Goal: Task Accomplishment & Management: Use online tool/utility

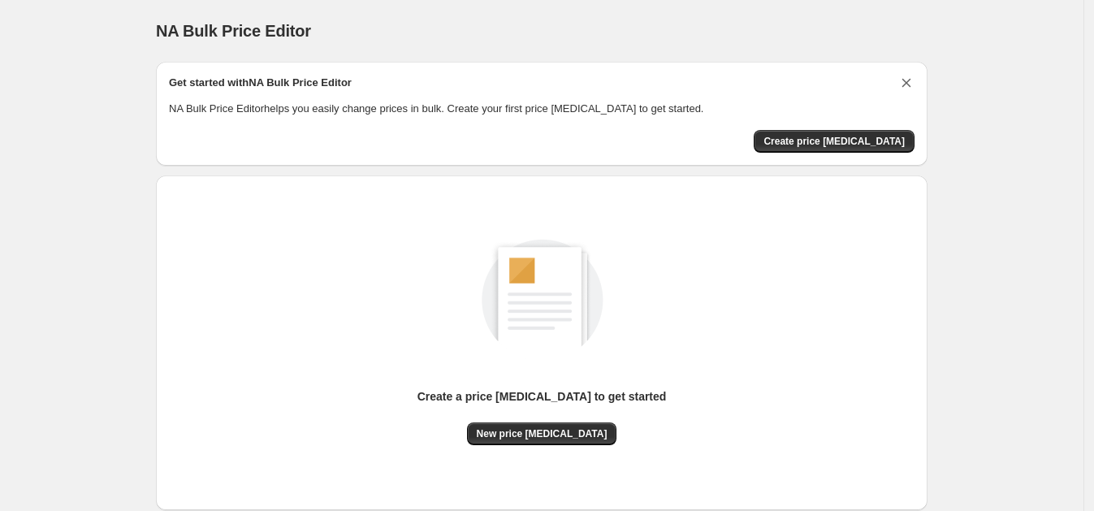
click at [914, 85] on icon "Dismiss card" at bounding box center [906, 83] width 16 height 16
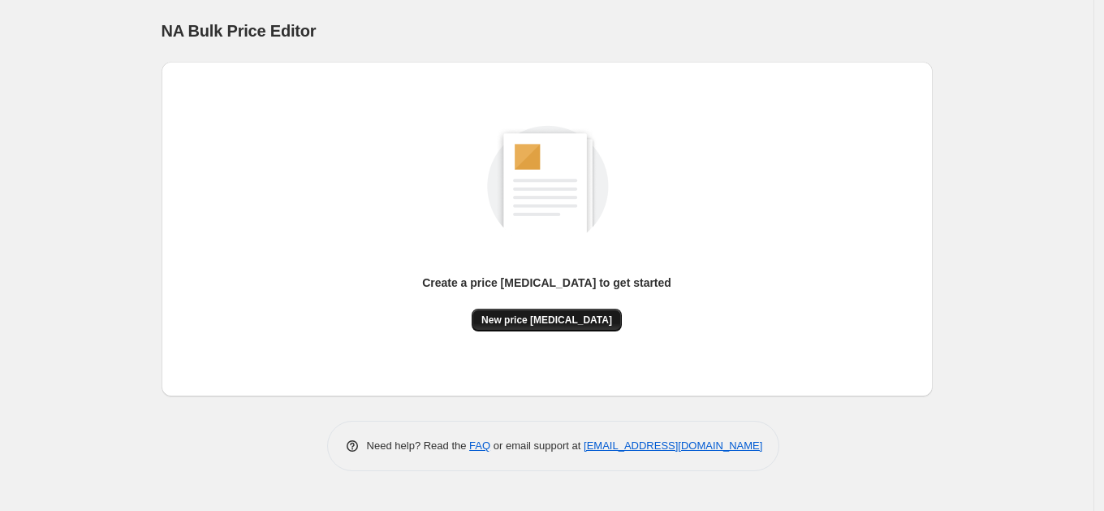
click at [576, 321] on span "New price [MEDICAL_DATA]" at bounding box center [546, 319] width 131 height 13
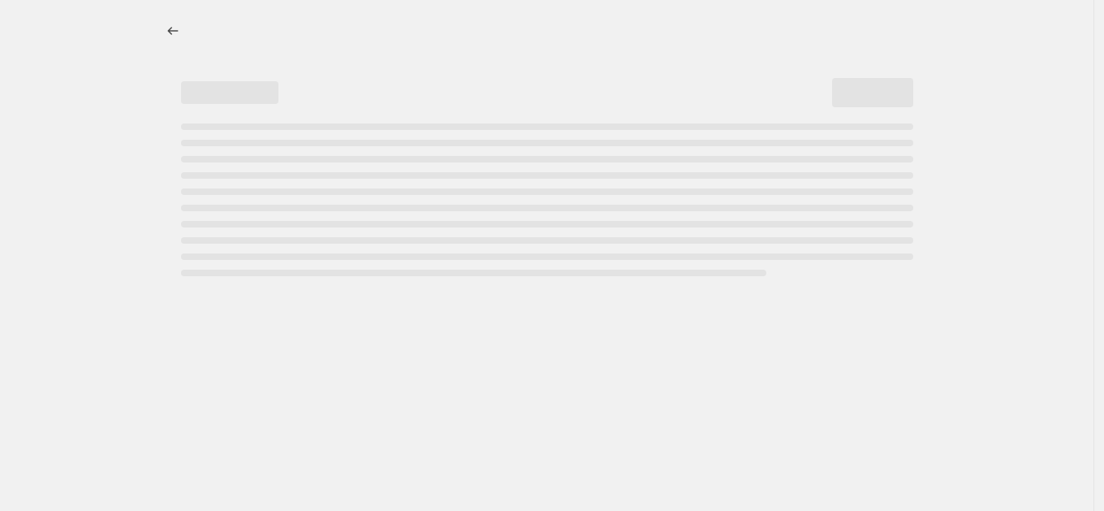
select select "percentage"
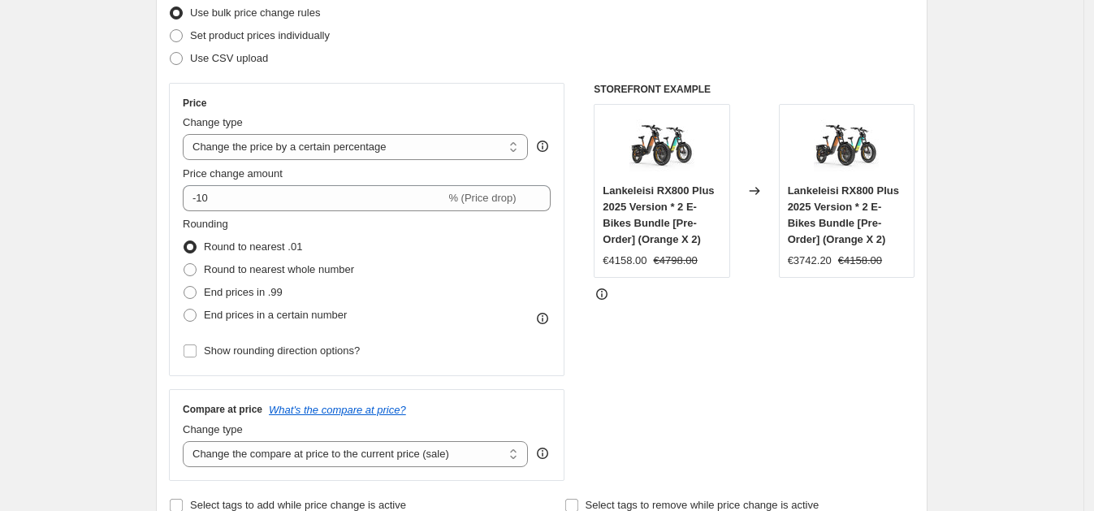
scroll to position [194, 0]
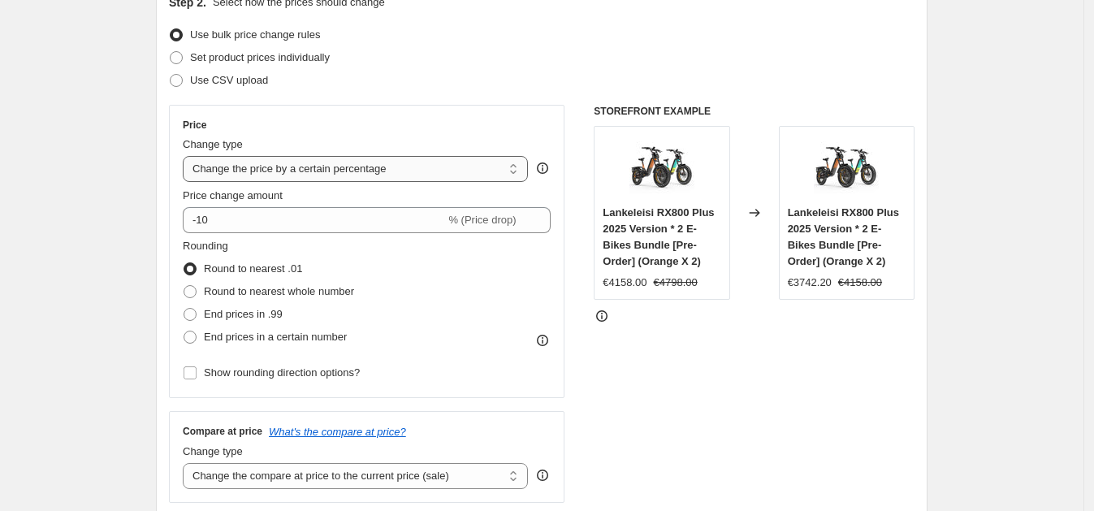
click at [324, 170] on select "Change the price to a certain amount Change the price by a certain amount Chang…" at bounding box center [355, 169] width 345 height 26
click at [426, 131] on div "Price Change type Change the price to a certain amount Change the price by a ce…" at bounding box center [367, 251] width 368 height 265
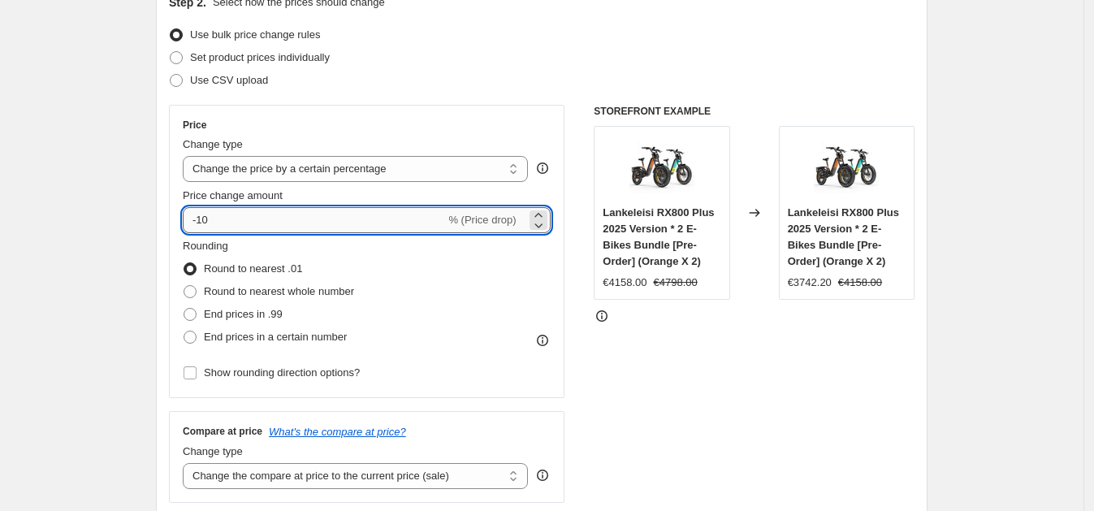
click at [298, 220] on input "-10" at bounding box center [314, 220] width 262 height 26
type input "-1"
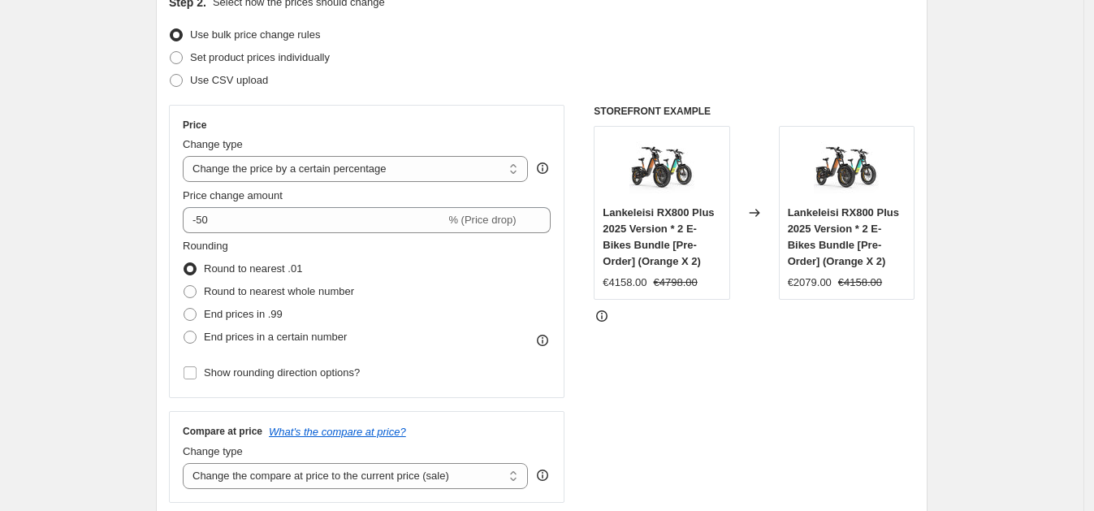
click at [739, 438] on div "STOREFRONT EXAMPLE Lankeleisi RX800 Plus 2025 Version * 2 E-Bikes Bundle [Pre-O…" at bounding box center [753, 304] width 321 height 398
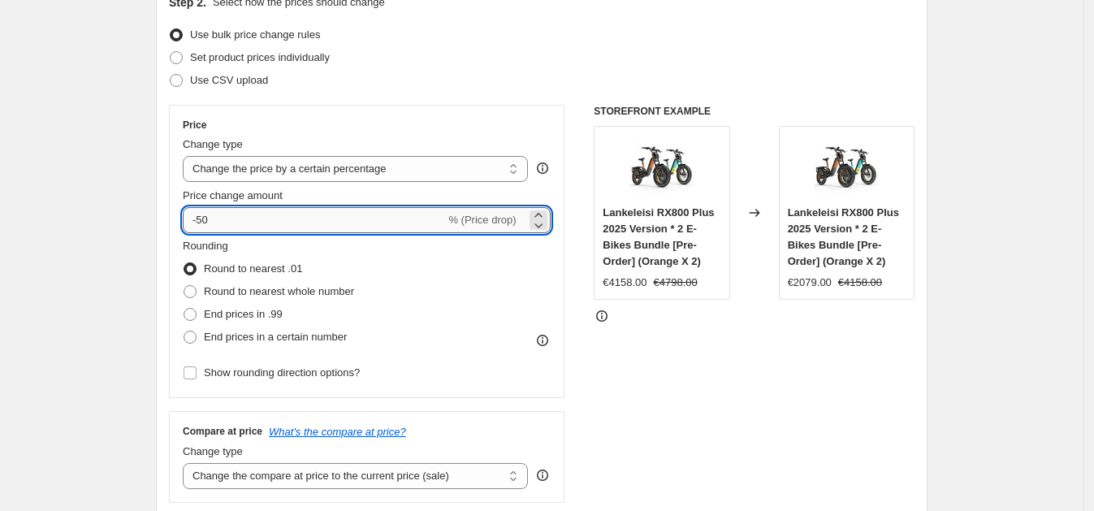
click at [390, 213] on input "-50" at bounding box center [314, 220] width 262 height 26
type input "-5"
type input "-70"
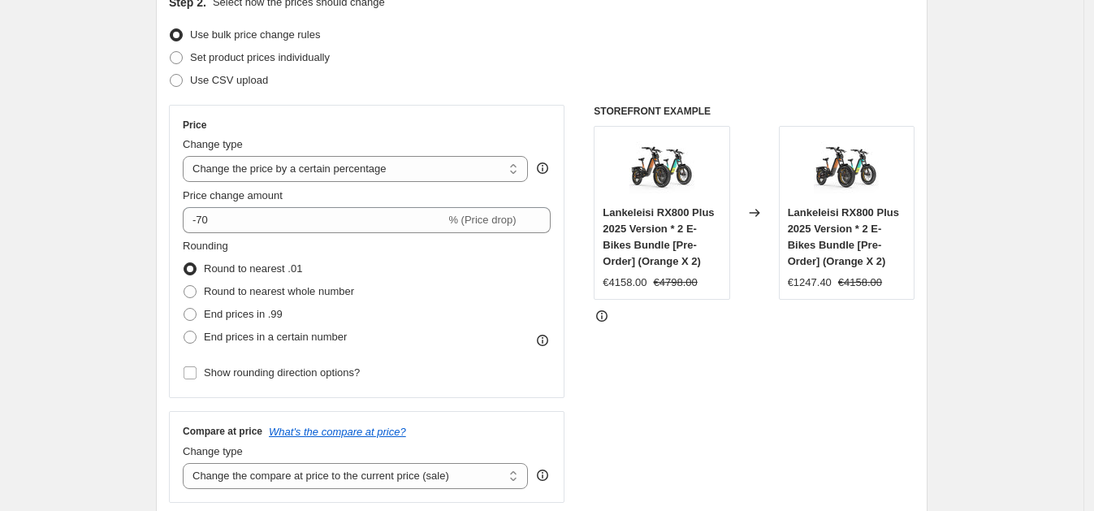
click at [777, 419] on div "STOREFRONT EXAMPLE Lankeleisi RX800 Plus 2025 Version * 2 E-Bikes Bundle [Pre-O…" at bounding box center [753, 304] width 321 height 398
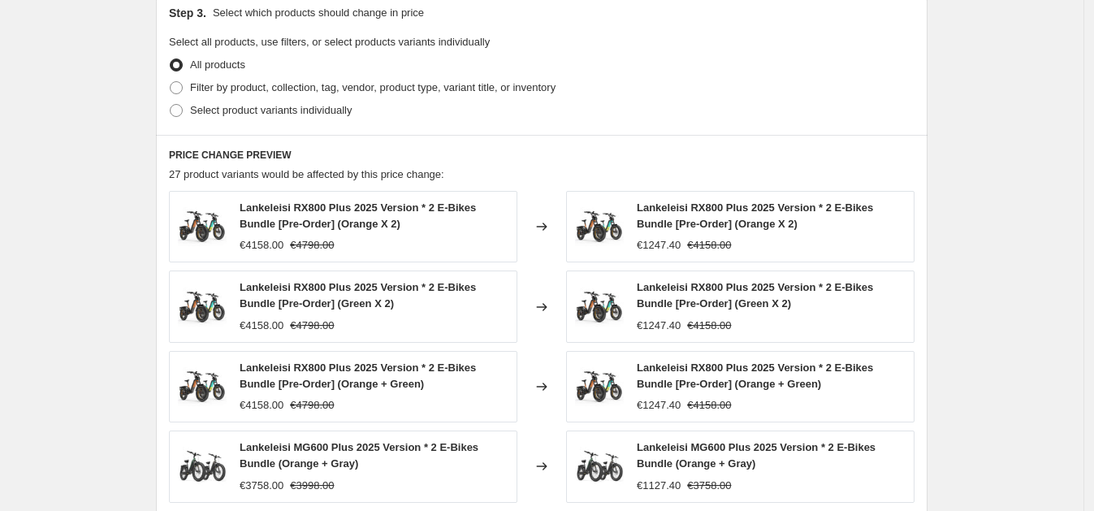
scroll to position [1137, 0]
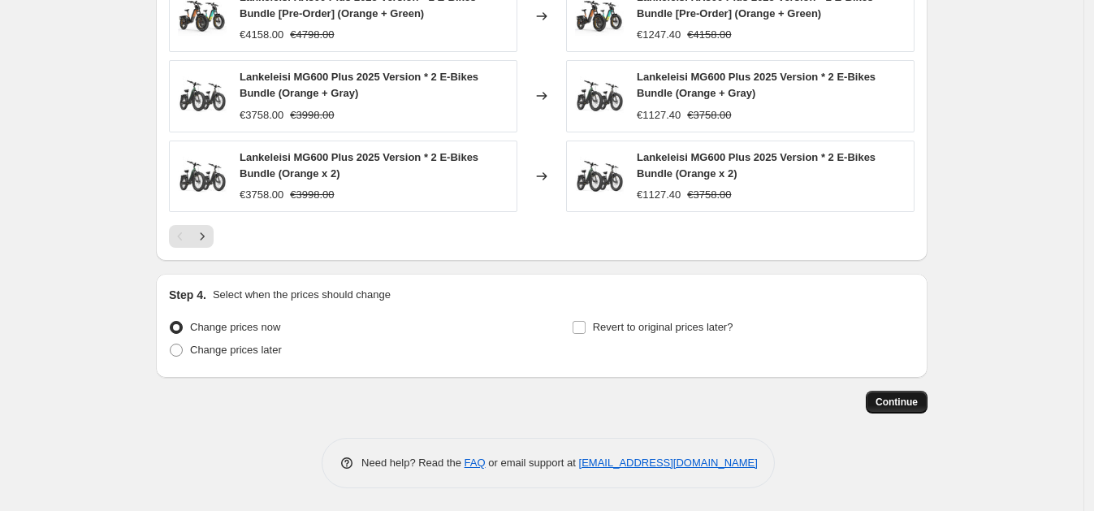
click at [908, 393] on button "Continue" at bounding box center [896, 402] width 62 height 23
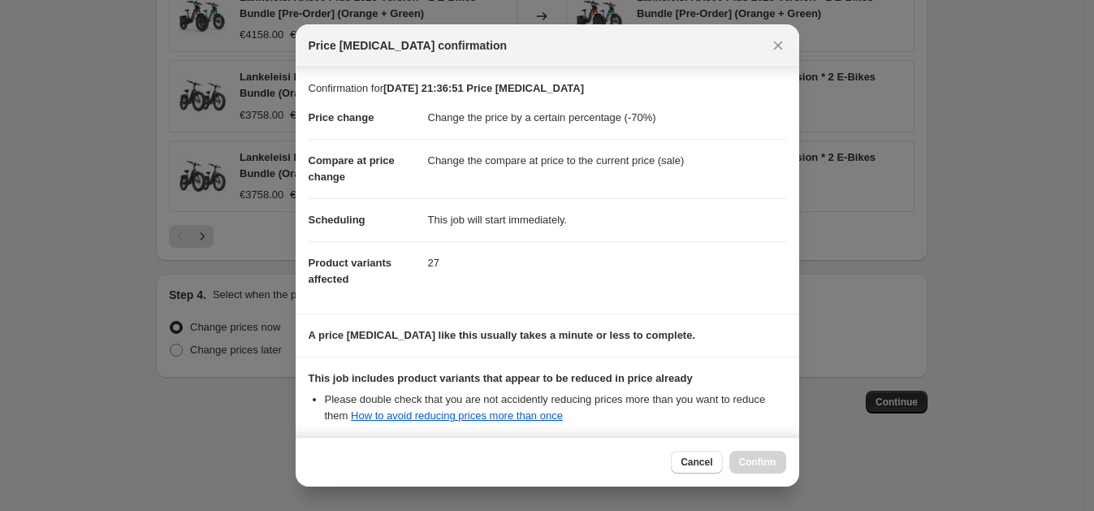
scroll to position [170, 0]
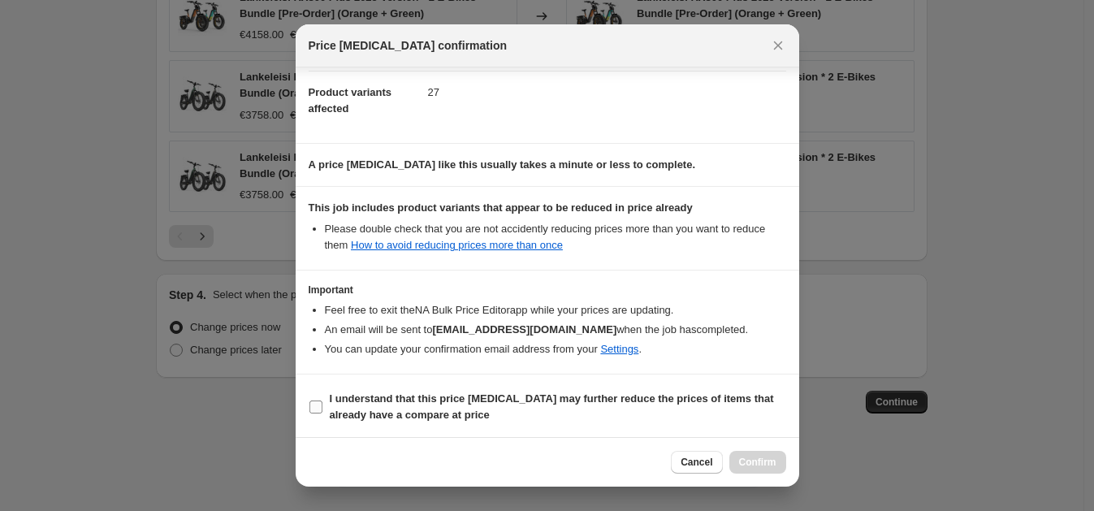
click at [372, 404] on b "I understand that this price [MEDICAL_DATA] may further reduce the prices of it…" at bounding box center [552, 406] width 444 height 28
click at [322, 404] on input "I understand that this price [MEDICAL_DATA] may further reduce the prices of it…" at bounding box center [315, 406] width 13 height 13
checkbox input "true"
click at [752, 459] on span "Confirm" at bounding box center [757, 461] width 37 height 13
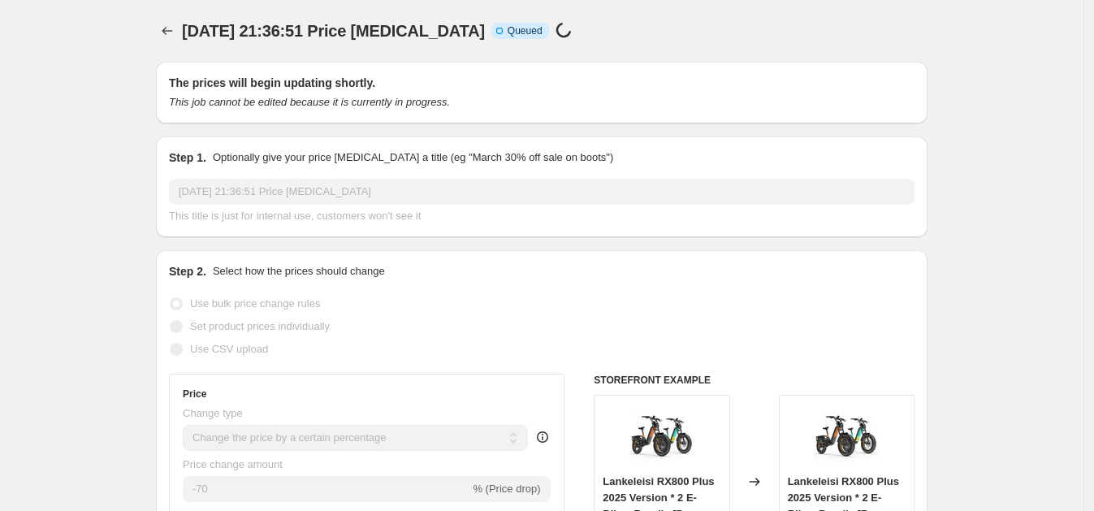
scroll to position [1137, 0]
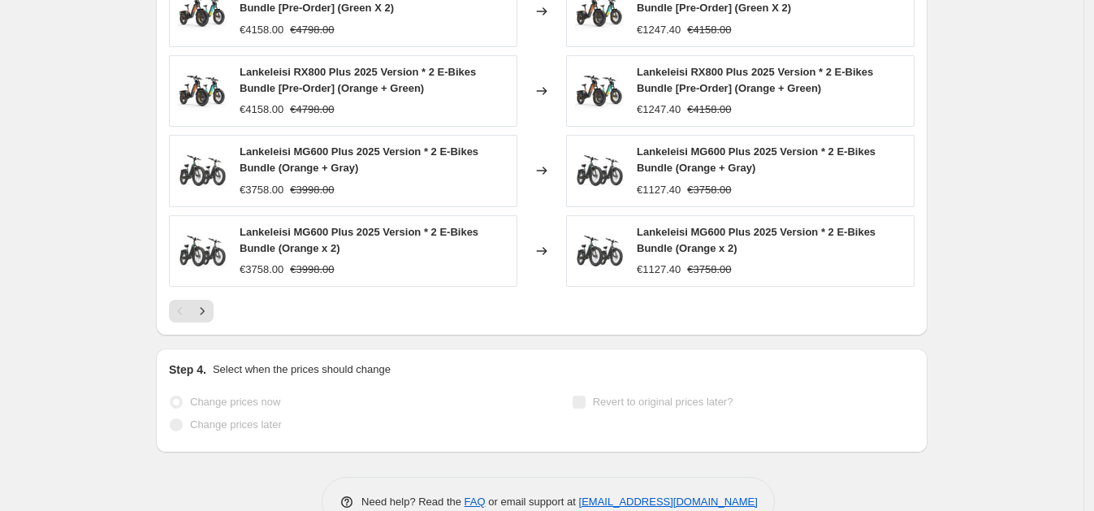
select select "percentage"
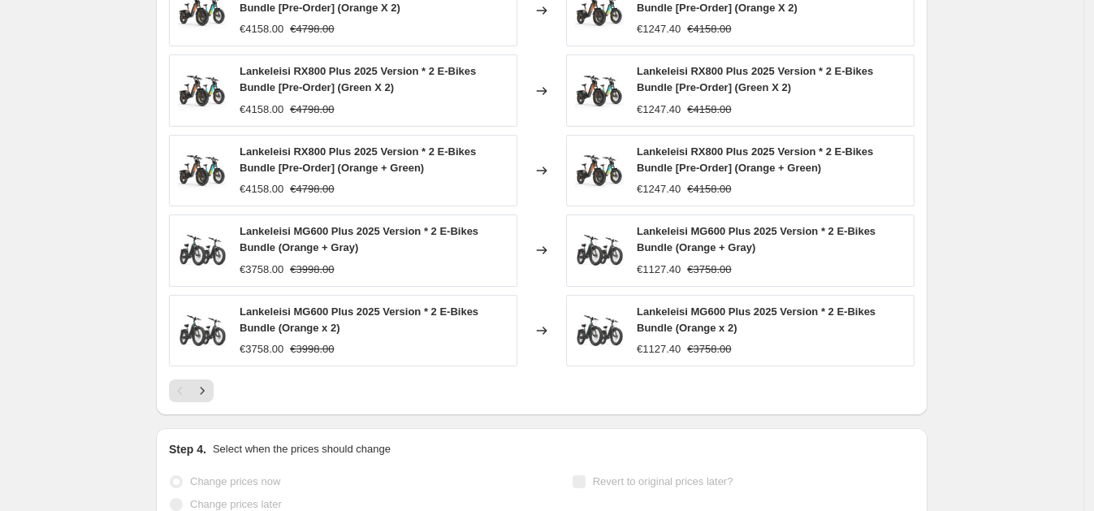
scroll to position [0, 0]
